Goal: Task Accomplishment & Management: Manage account settings

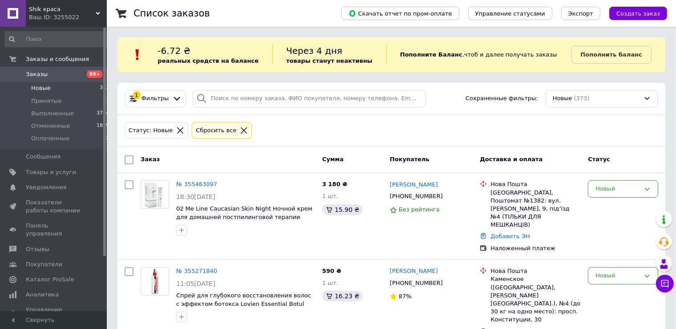
click at [44, 93] on li "Новые 373" at bounding box center [57, 88] width 114 height 12
click at [61, 91] on li "Новые 373" at bounding box center [57, 88] width 114 height 12
click at [35, 104] on span "Принятые" at bounding box center [46, 101] width 31 height 8
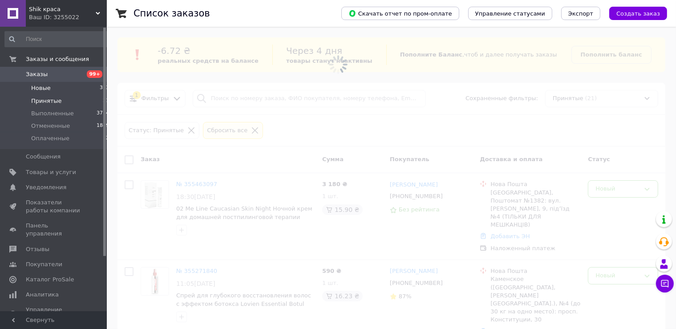
click at [38, 90] on span "Новые" at bounding box center [41, 88] width 20 height 8
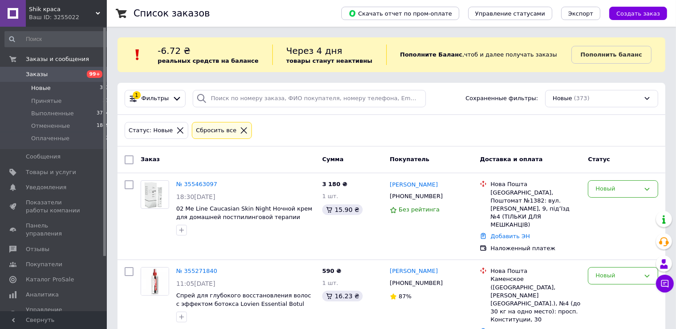
click at [61, 93] on li "Новые 373" at bounding box center [57, 88] width 114 height 12
click at [49, 139] on span "Оплаченные" at bounding box center [50, 138] width 38 height 8
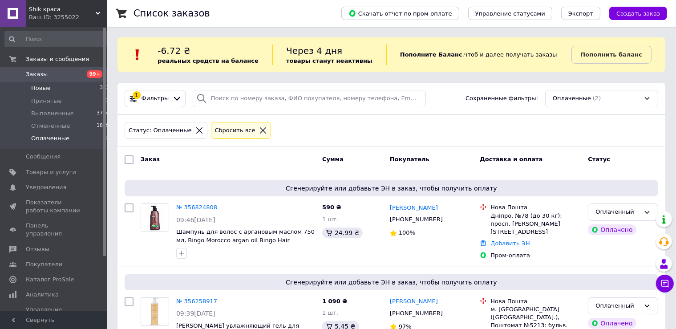
click at [41, 86] on span "Новые" at bounding box center [41, 88] width 20 height 8
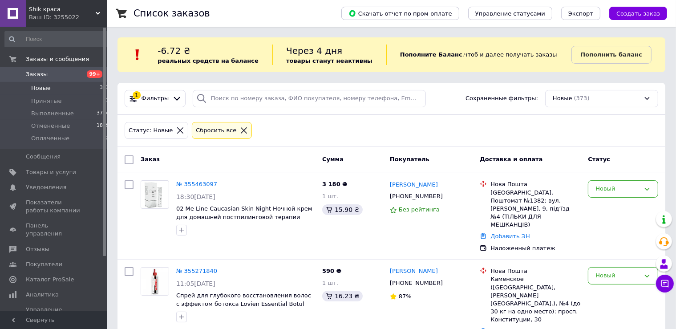
click at [45, 87] on span "Новые" at bounding box center [41, 88] width 20 height 8
click at [49, 138] on span "Оплаченные" at bounding box center [50, 138] width 38 height 8
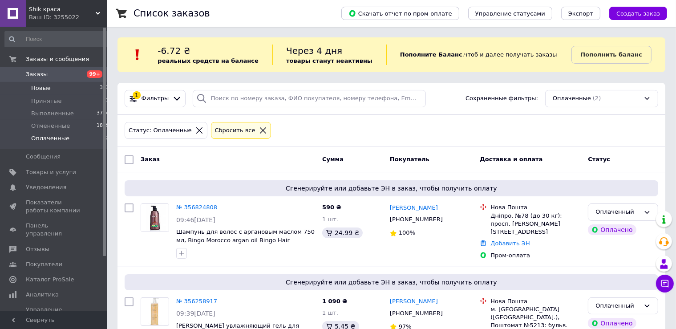
click at [49, 89] on li "Новые 373" at bounding box center [57, 88] width 114 height 12
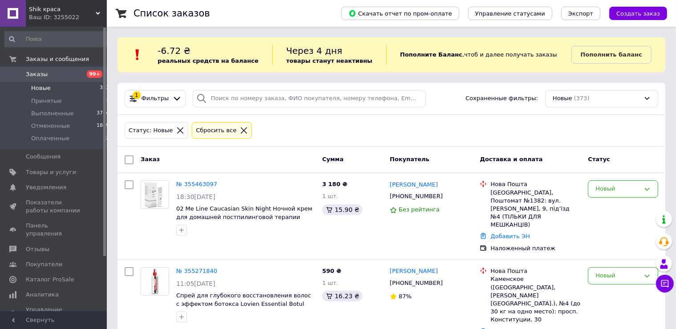
click at [58, 86] on li "Новые 373" at bounding box center [57, 88] width 114 height 12
click at [54, 168] on link "Товары и услуги" at bounding box center [57, 172] width 114 height 15
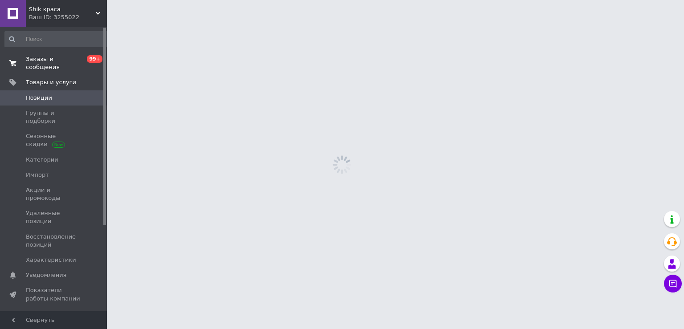
click at [67, 59] on span "Заказы и сообщения" at bounding box center [54, 63] width 57 height 16
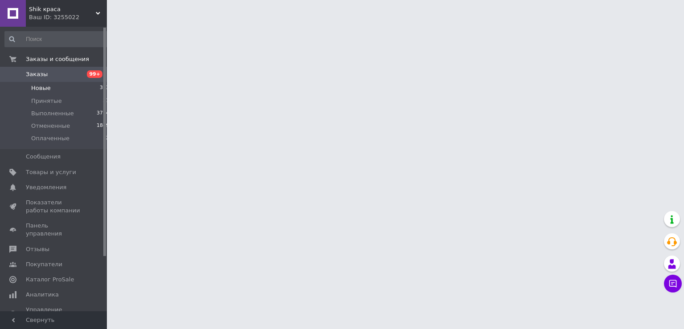
click at [55, 88] on li "Новые 373" at bounding box center [57, 88] width 114 height 12
